Goal: Find specific page/section: Find specific page/section

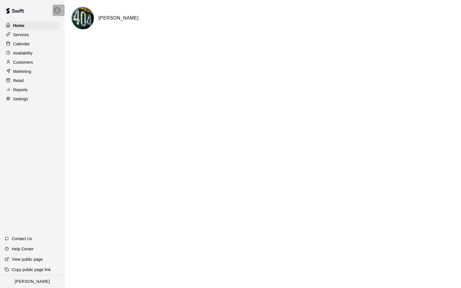
click at [55, 11] on icon at bounding box center [57, 10] width 5 height 5
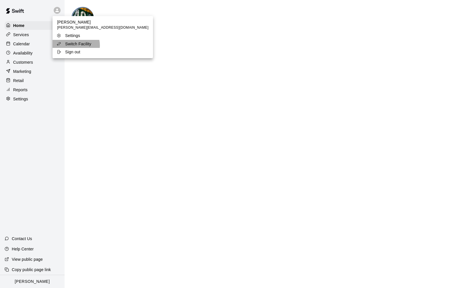
click at [73, 45] on p "Switch Facility" at bounding box center [78, 44] width 26 height 6
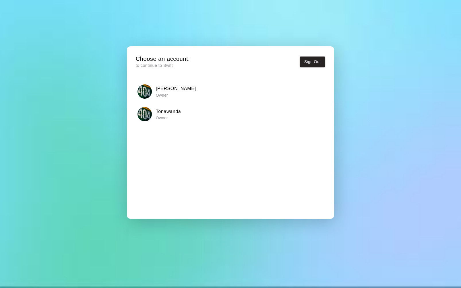
click at [185, 115] on div "Tonawanda Owner" at bounding box center [231, 114] width 186 height 14
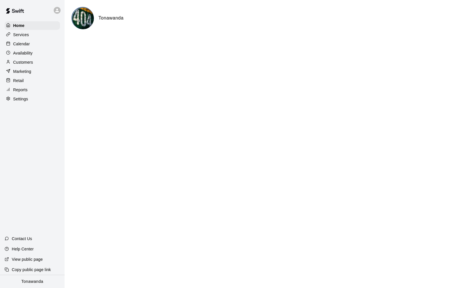
click at [27, 37] on p "Services" at bounding box center [21, 35] width 16 height 6
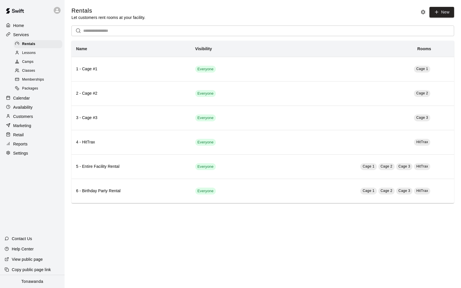
click at [27, 37] on p "Services" at bounding box center [21, 35] width 16 height 6
click at [21, 135] on p "Retail" at bounding box center [18, 135] width 11 height 6
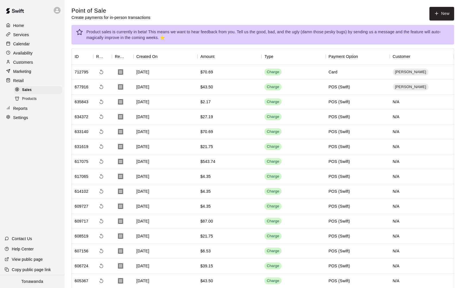
click at [17, 80] on p "Retail" at bounding box center [18, 81] width 11 height 6
click at [22, 108] on p "Reports" at bounding box center [20, 109] width 14 height 6
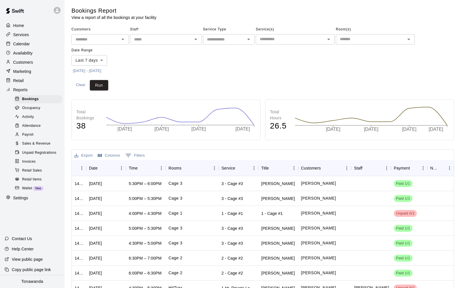
click at [47, 145] on span "Sales & Revenue" at bounding box center [36, 144] width 28 height 6
